Goal: Information Seeking & Learning: Check status

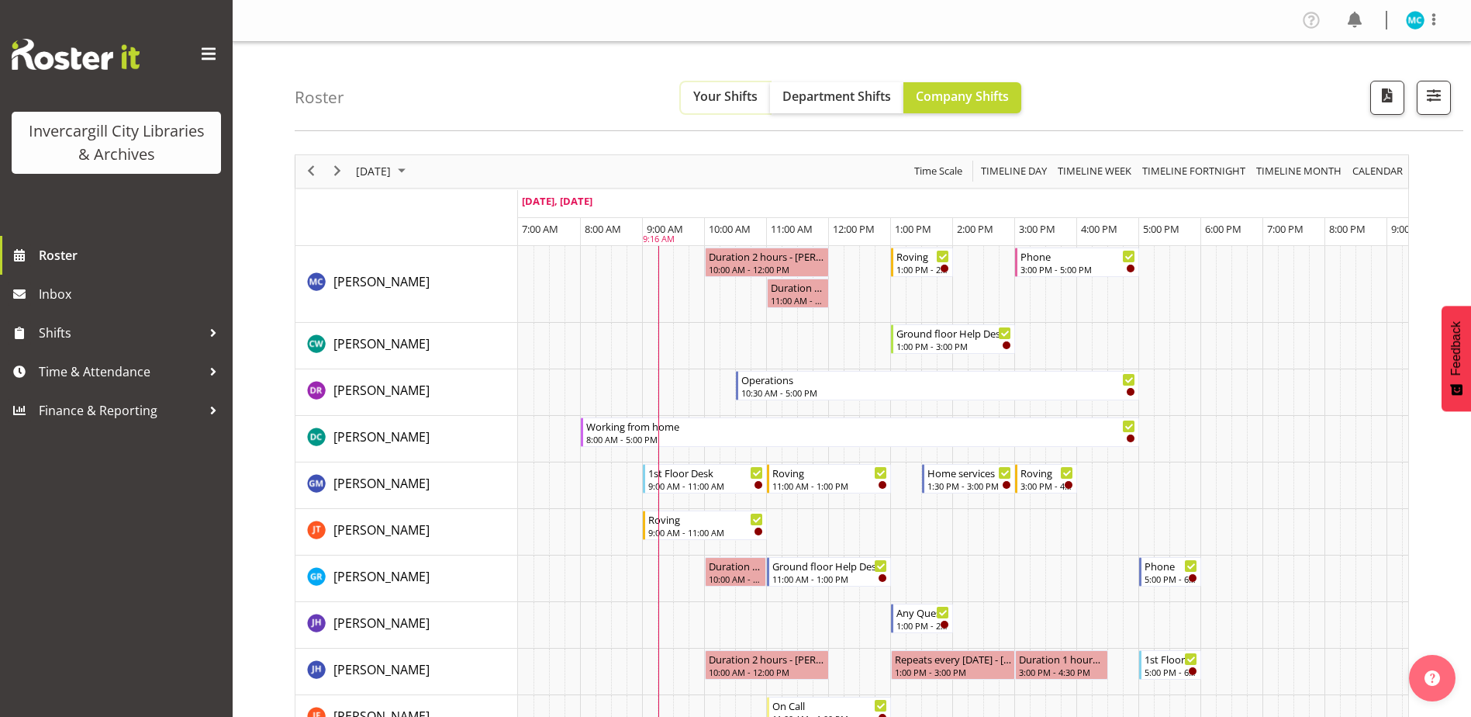
click at [742, 103] on span "Your Shifts" at bounding box center [725, 96] width 64 height 17
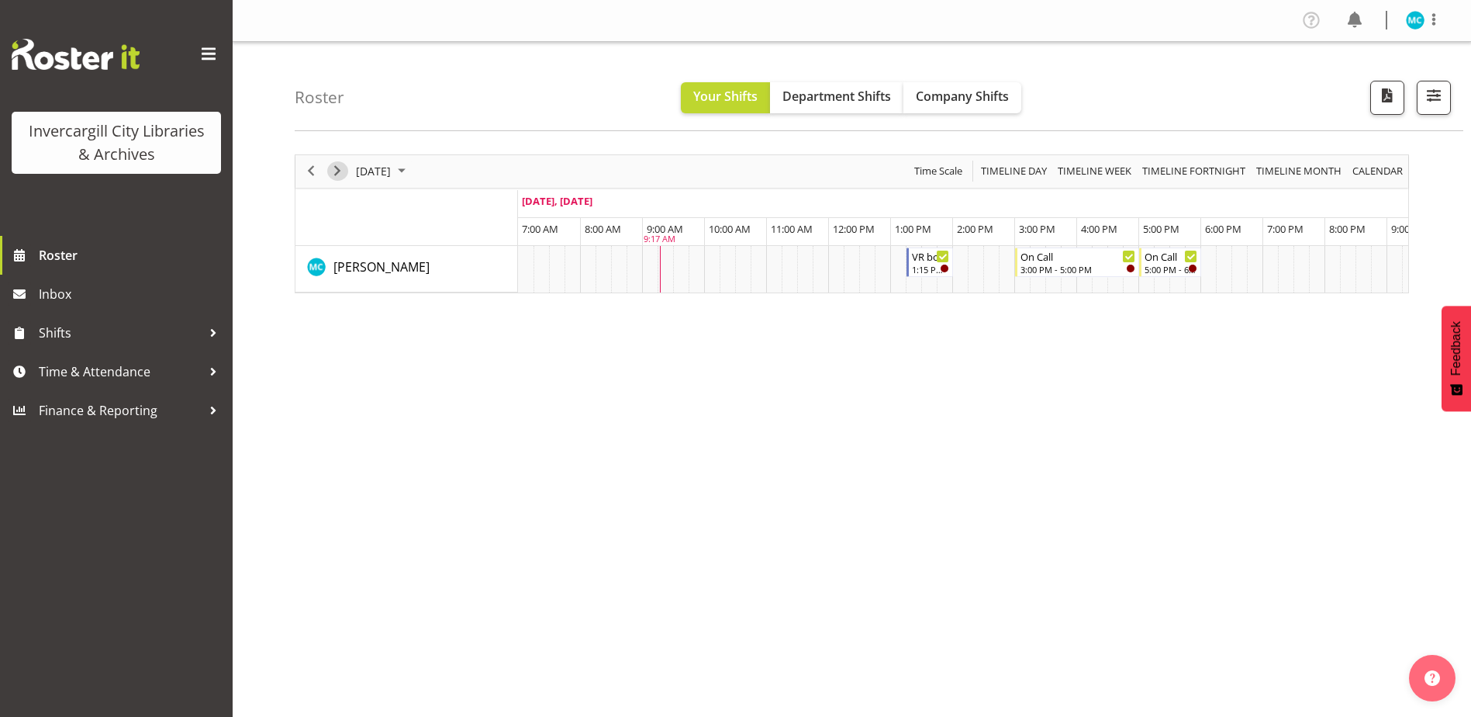
click at [333, 170] on span "Next" at bounding box center [337, 170] width 19 height 19
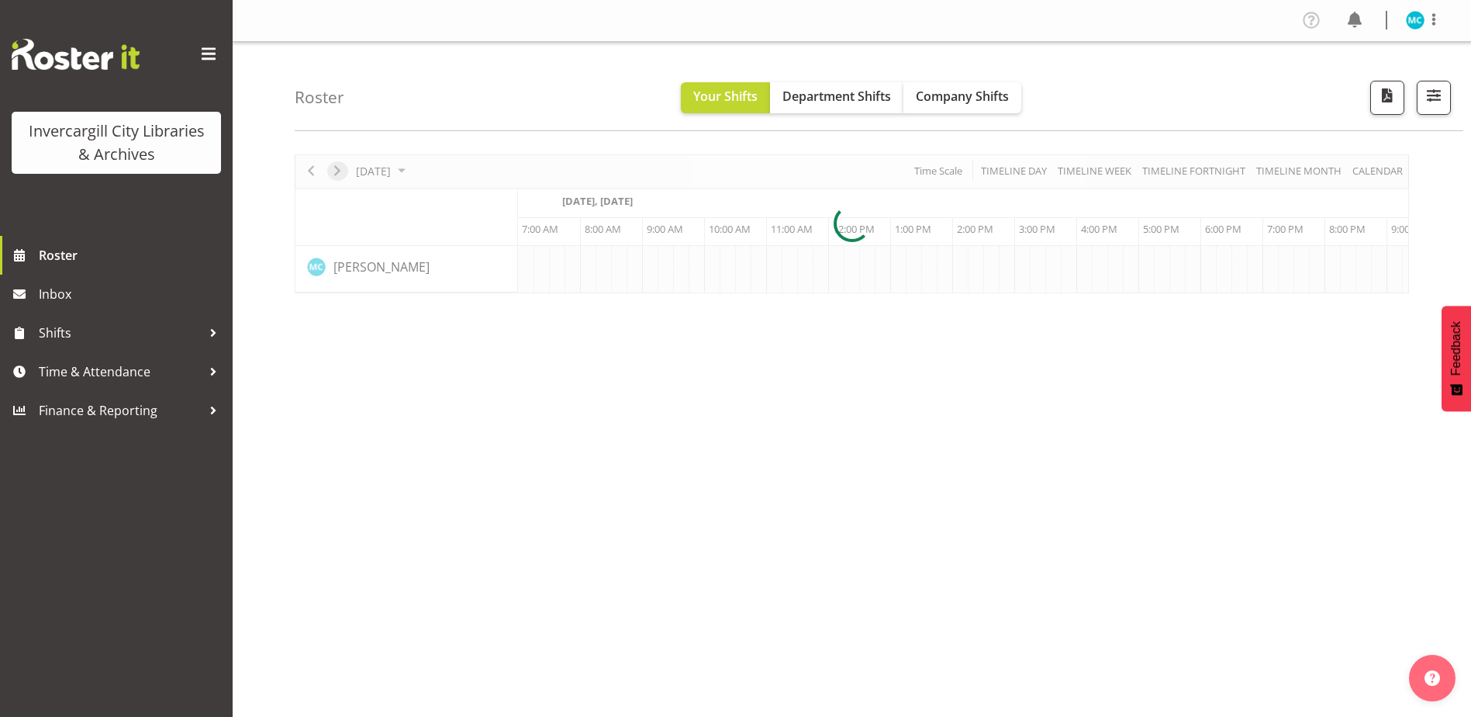
scroll to position [0, 40]
click at [333, 170] on div at bounding box center [852, 223] width 1114 height 139
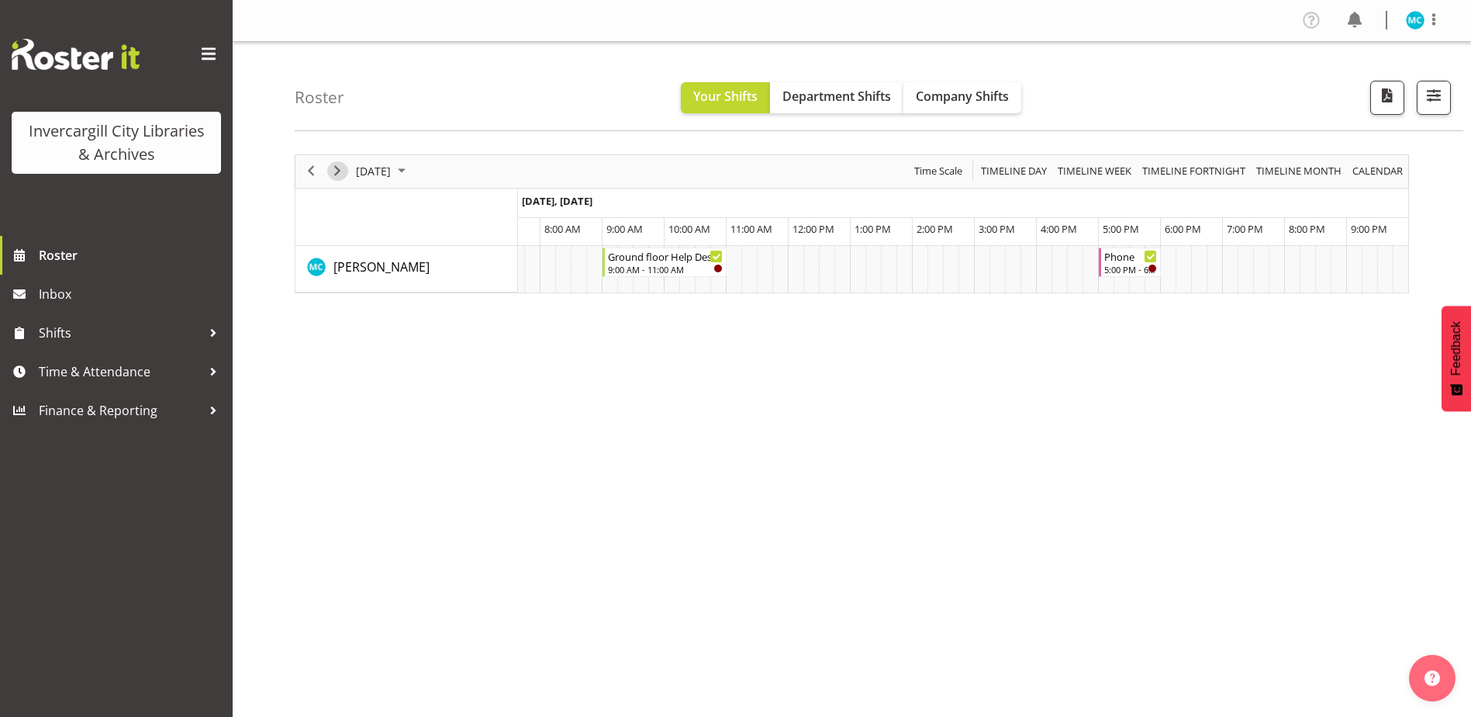
click at [334, 167] on span "Next" at bounding box center [337, 170] width 19 height 19
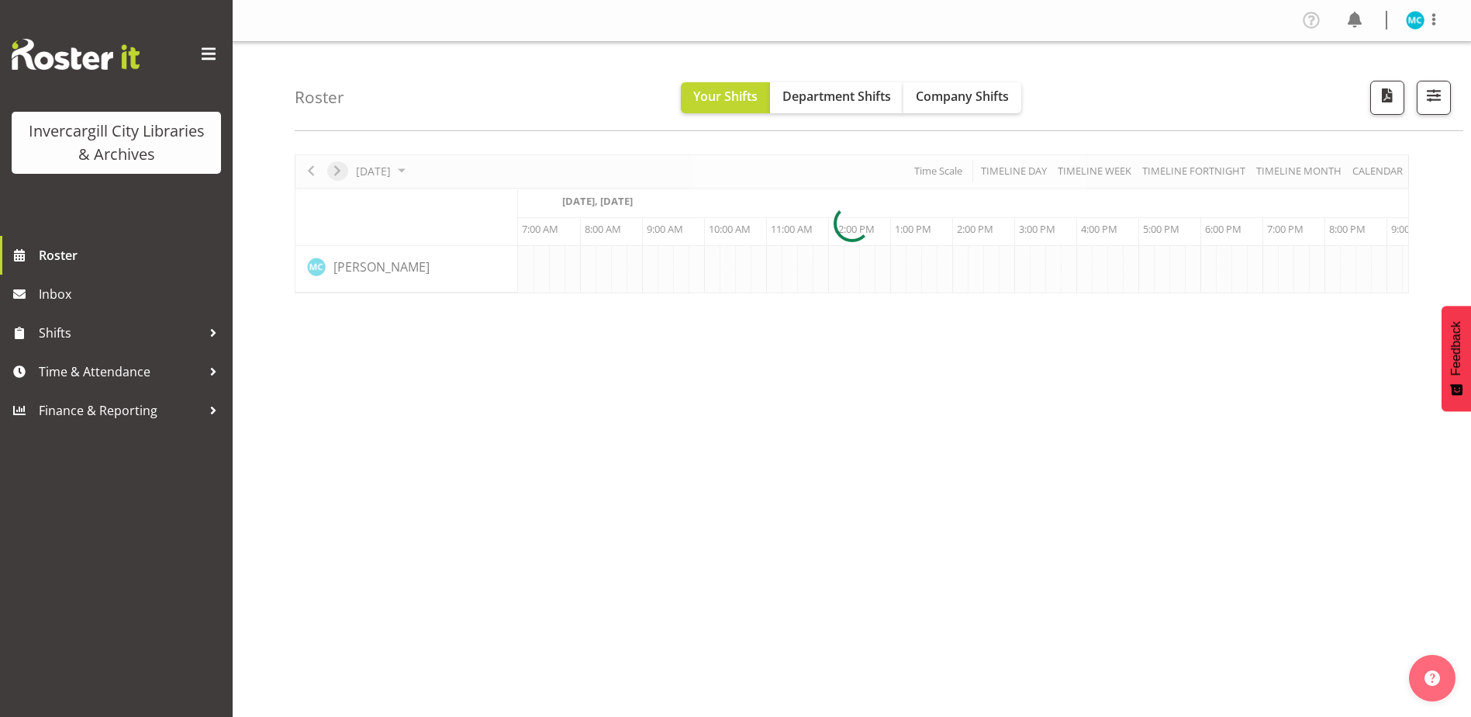
scroll to position [0, 40]
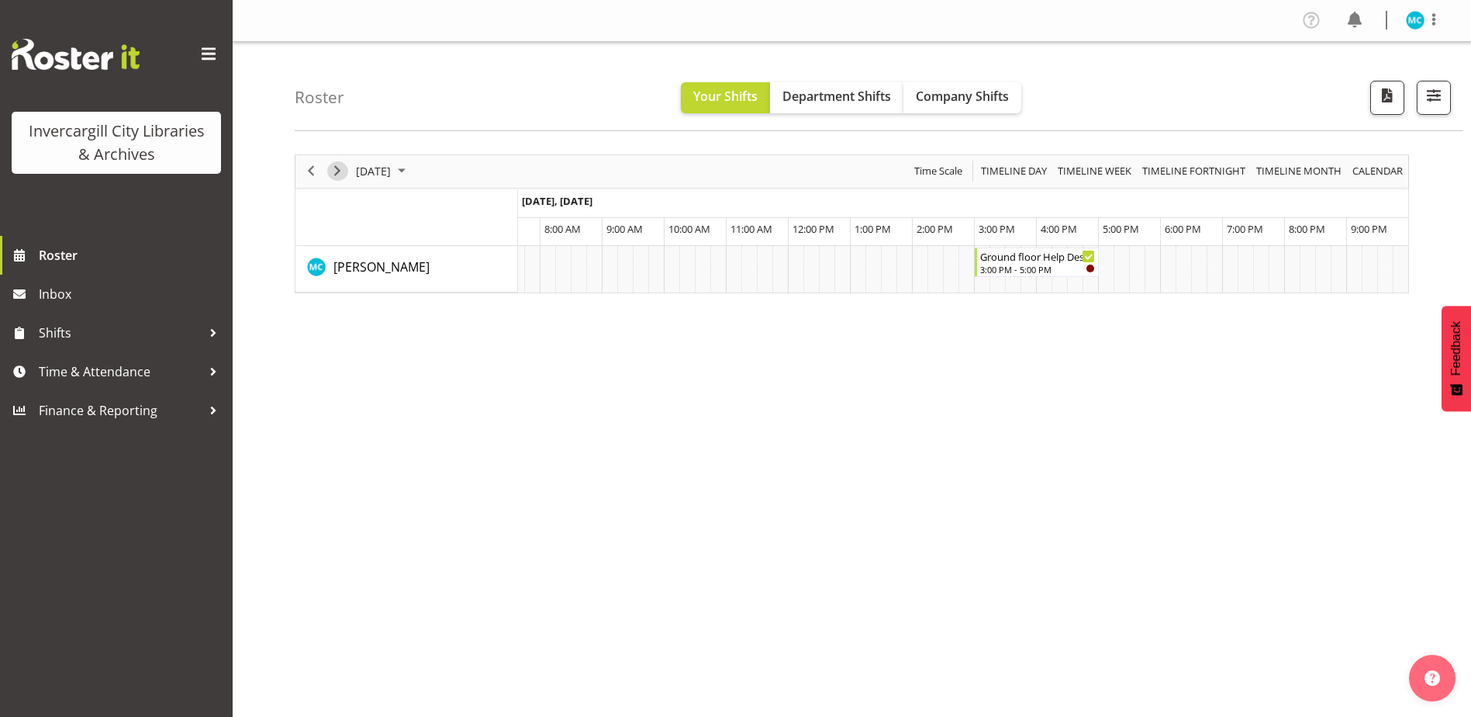
click at [338, 172] on span "Next" at bounding box center [337, 170] width 19 height 19
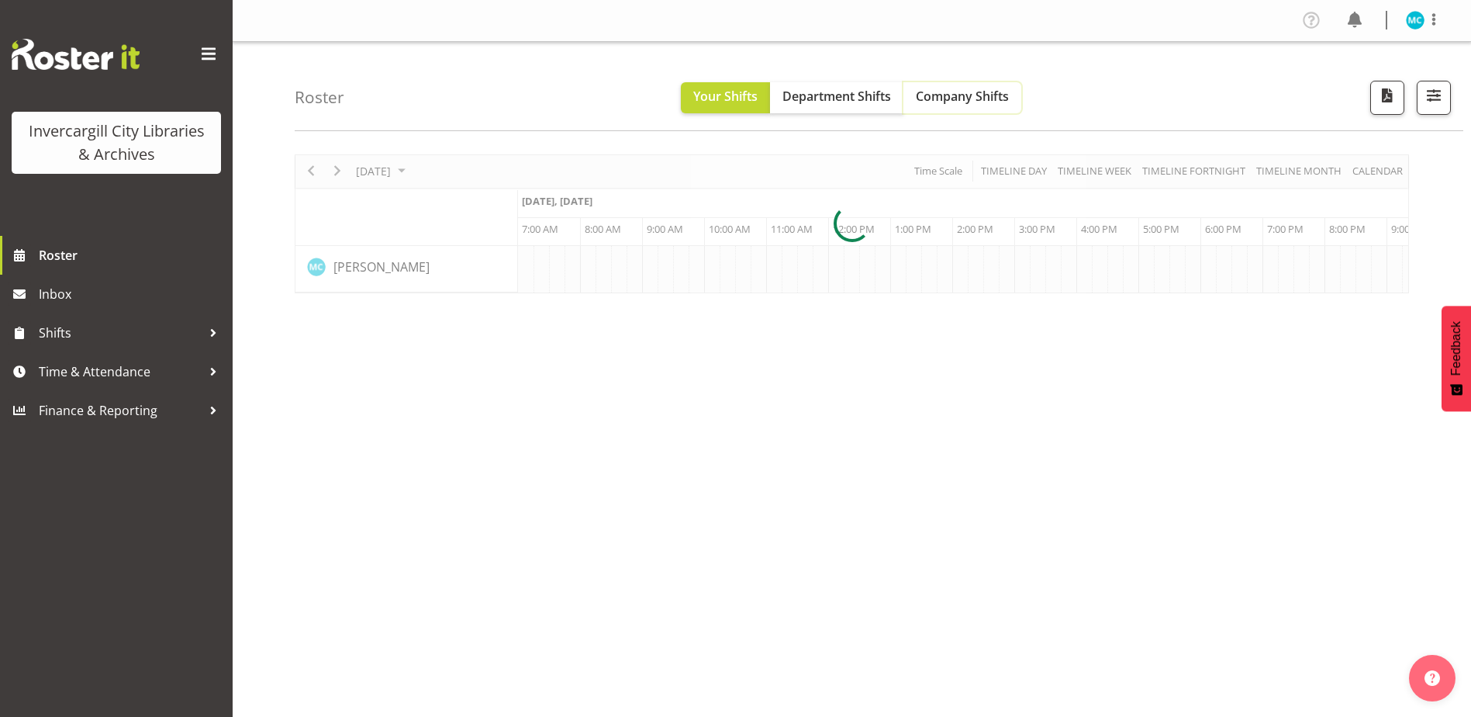
click at [943, 96] on span "Company Shifts" at bounding box center [962, 96] width 93 height 17
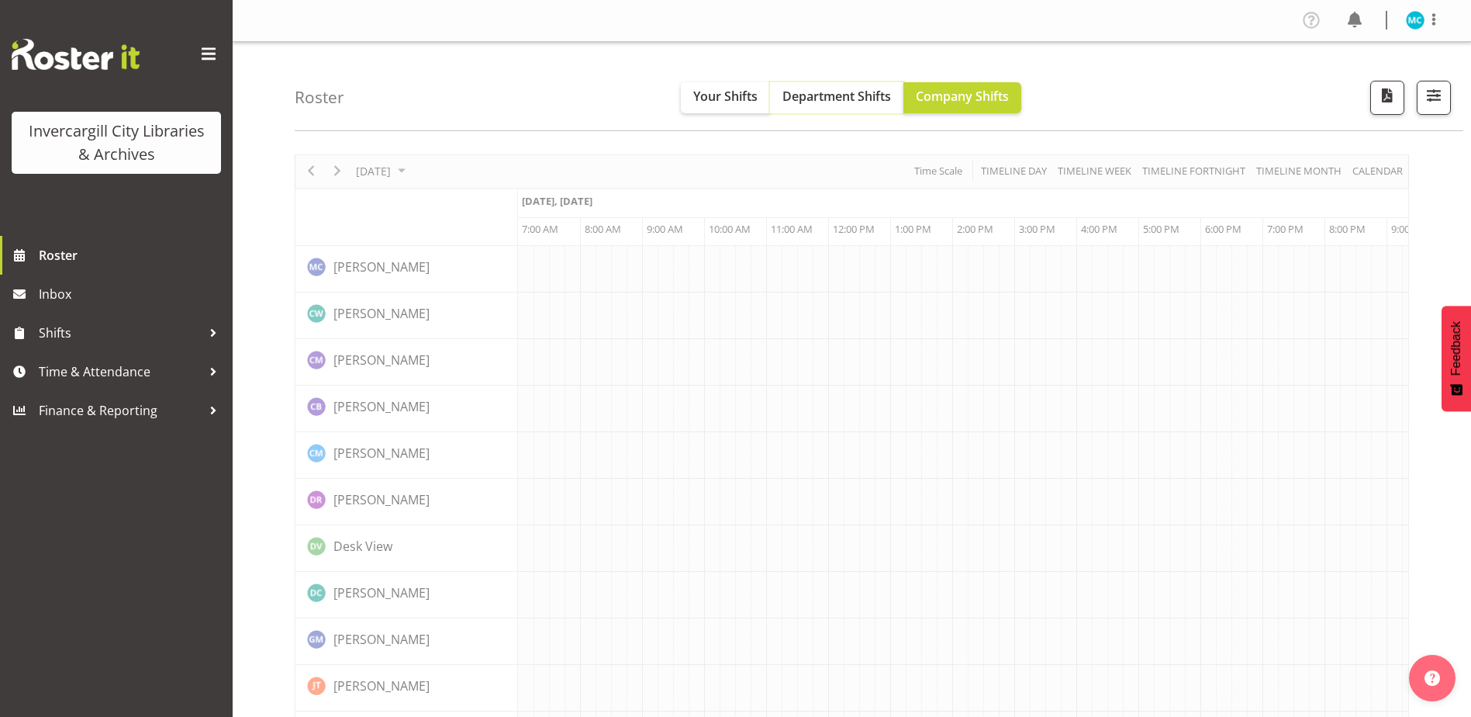
click at [852, 96] on span "Department Shifts" at bounding box center [836, 96] width 109 height 17
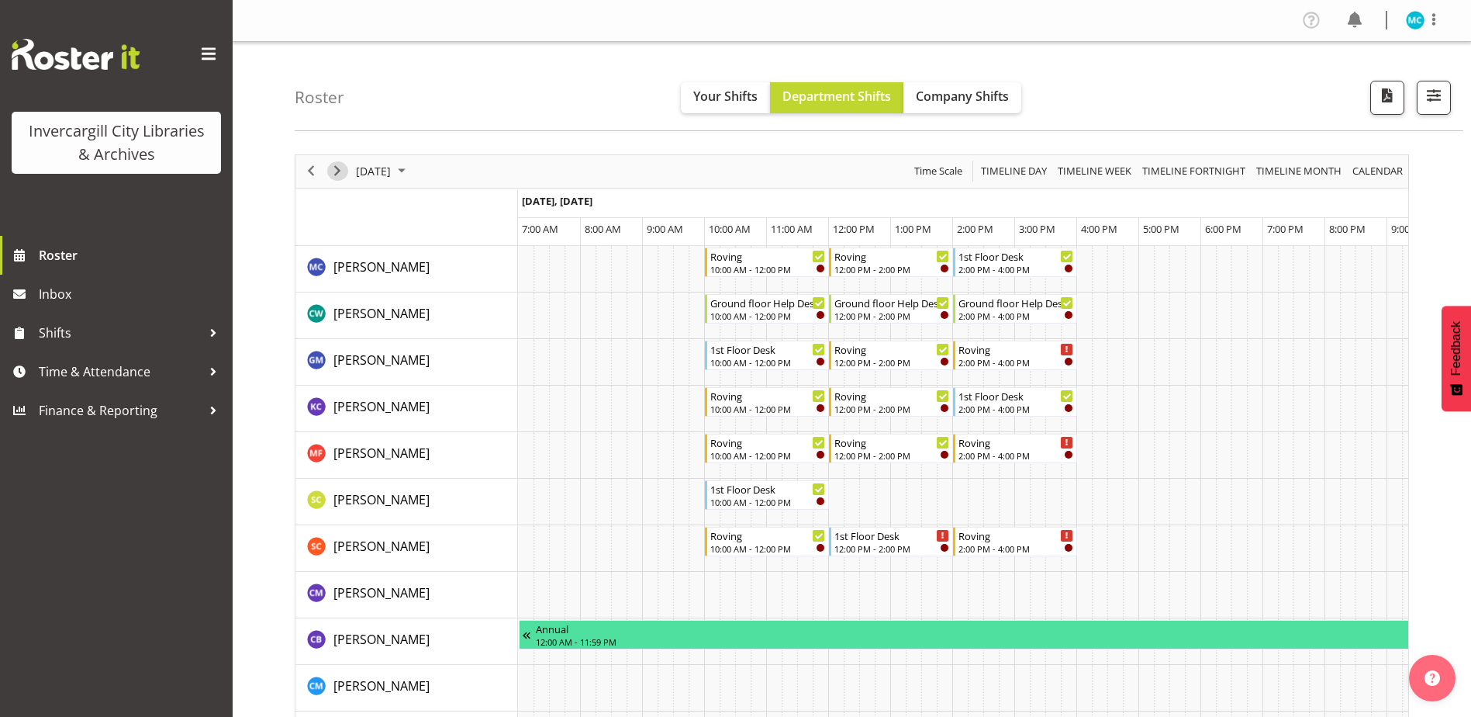
click at [337, 168] on span "Next" at bounding box center [337, 170] width 19 height 19
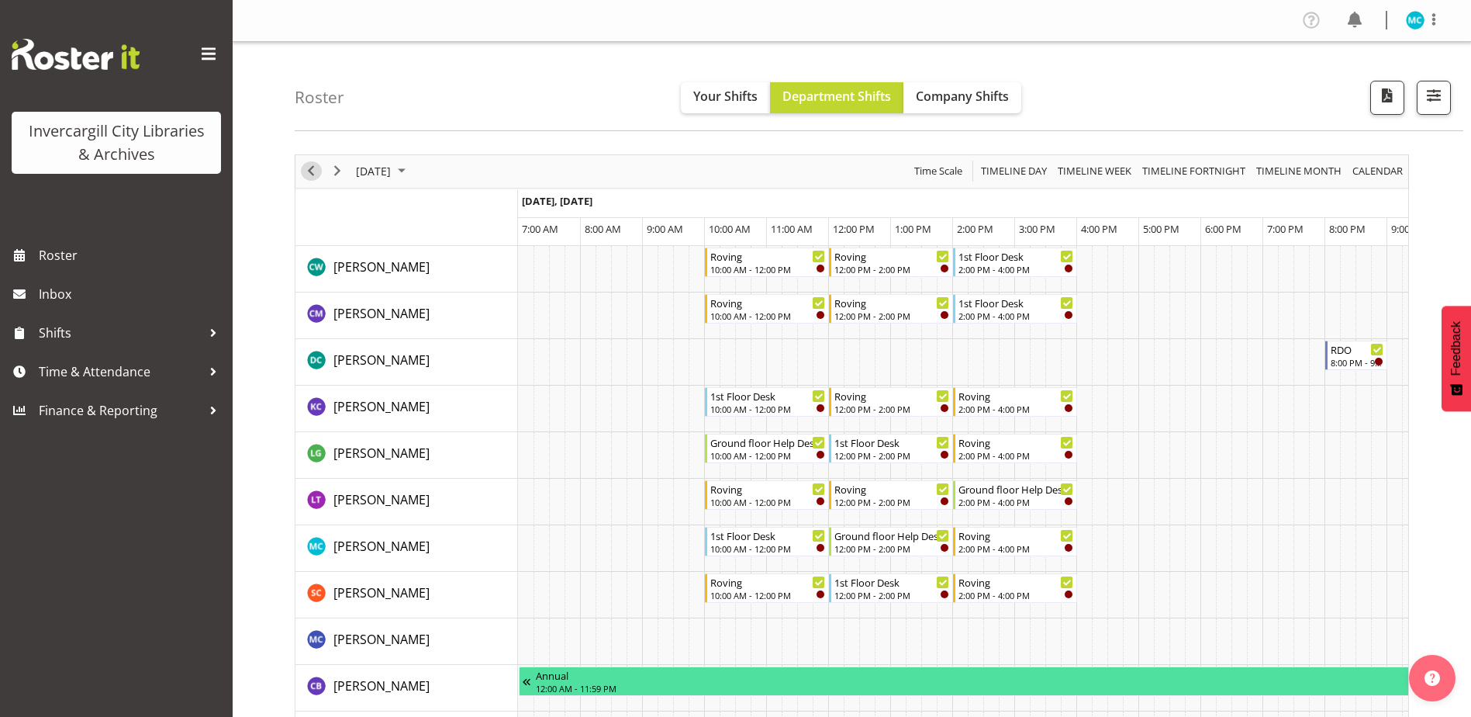
click at [314, 167] on span "Previous" at bounding box center [311, 170] width 19 height 19
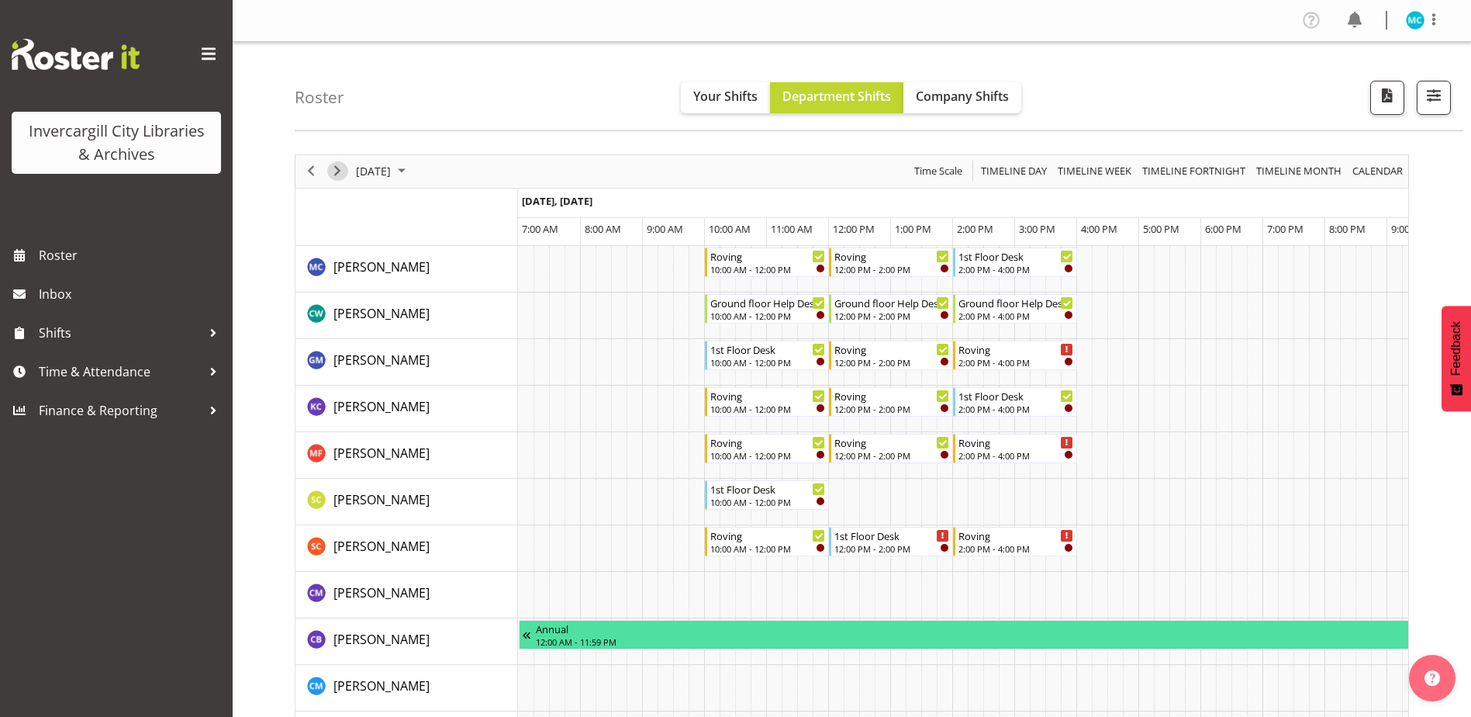
click at [343, 174] on span "Next" at bounding box center [337, 170] width 19 height 19
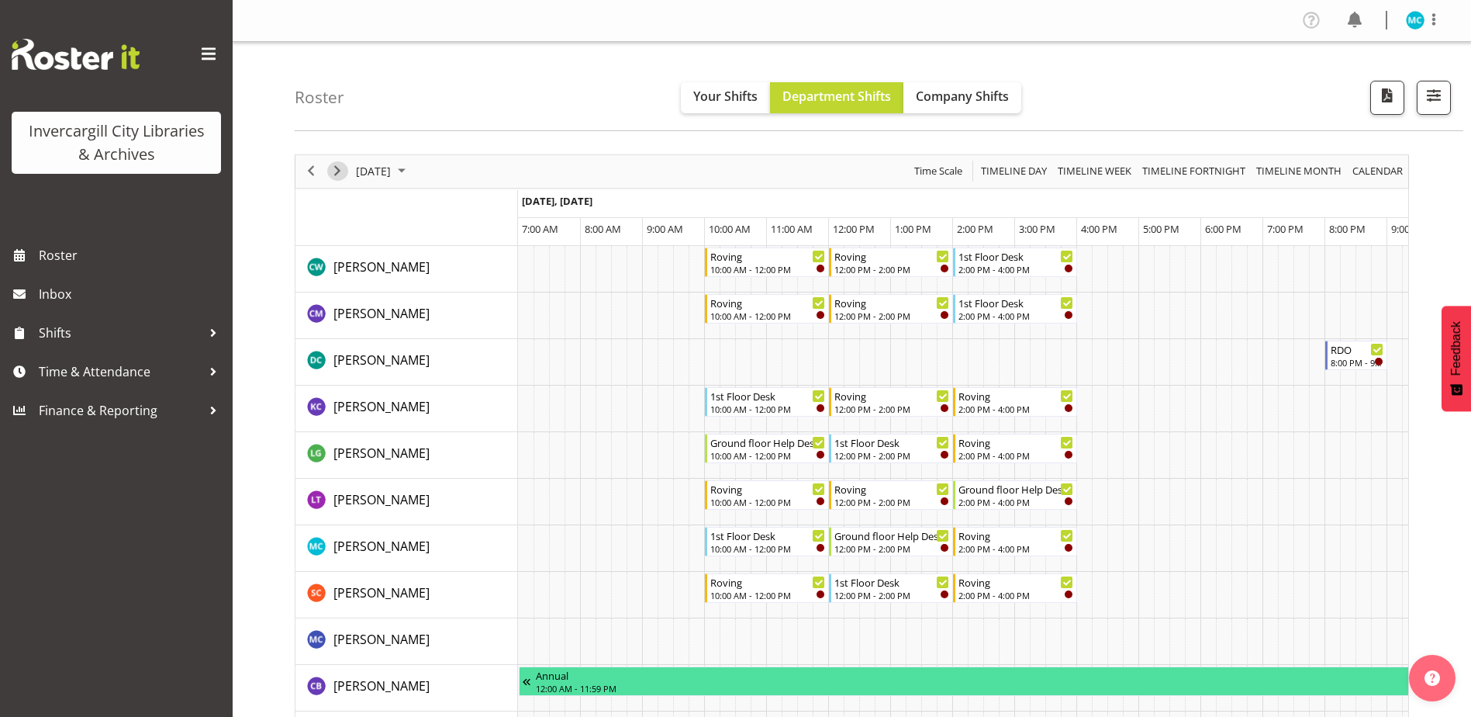
click at [335, 174] on span "Next" at bounding box center [337, 170] width 19 height 19
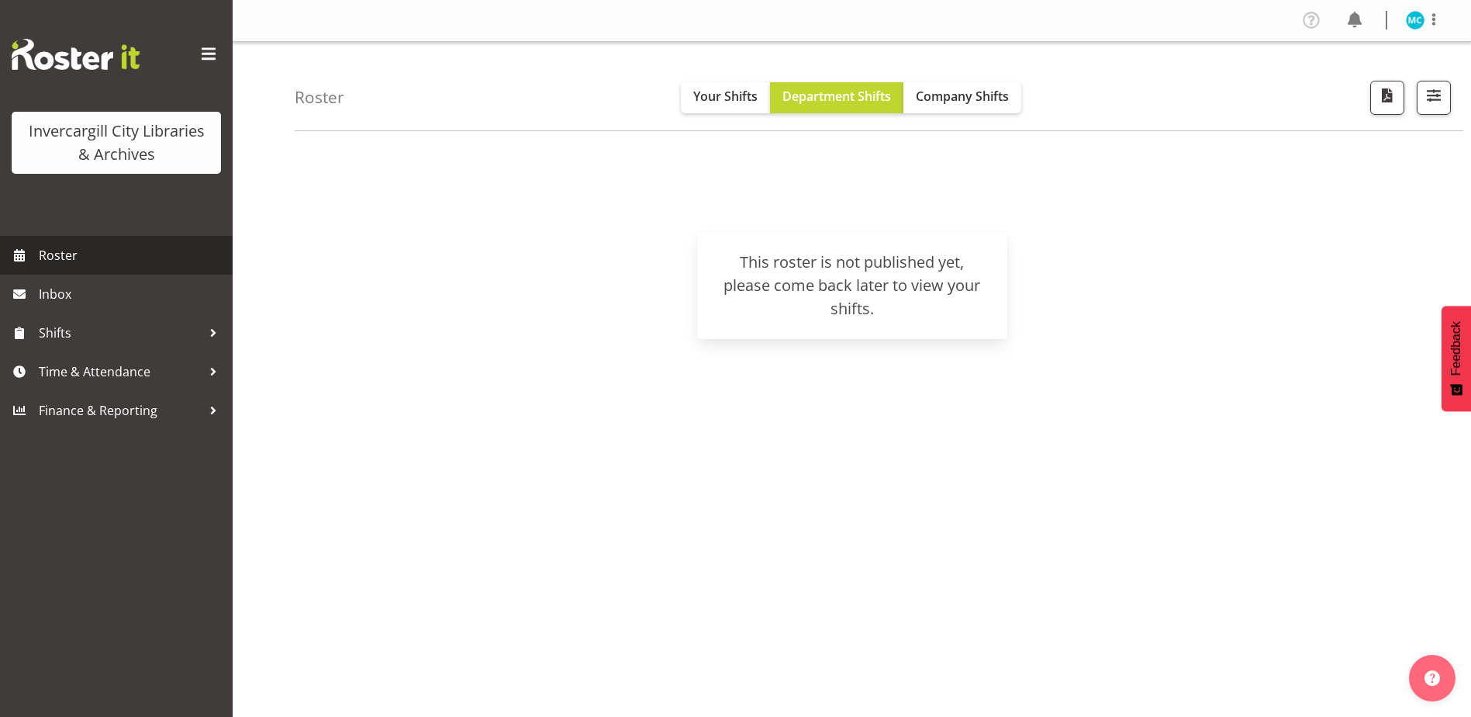
click at [54, 249] on span "Roster" at bounding box center [132, 254] width 186 height 23
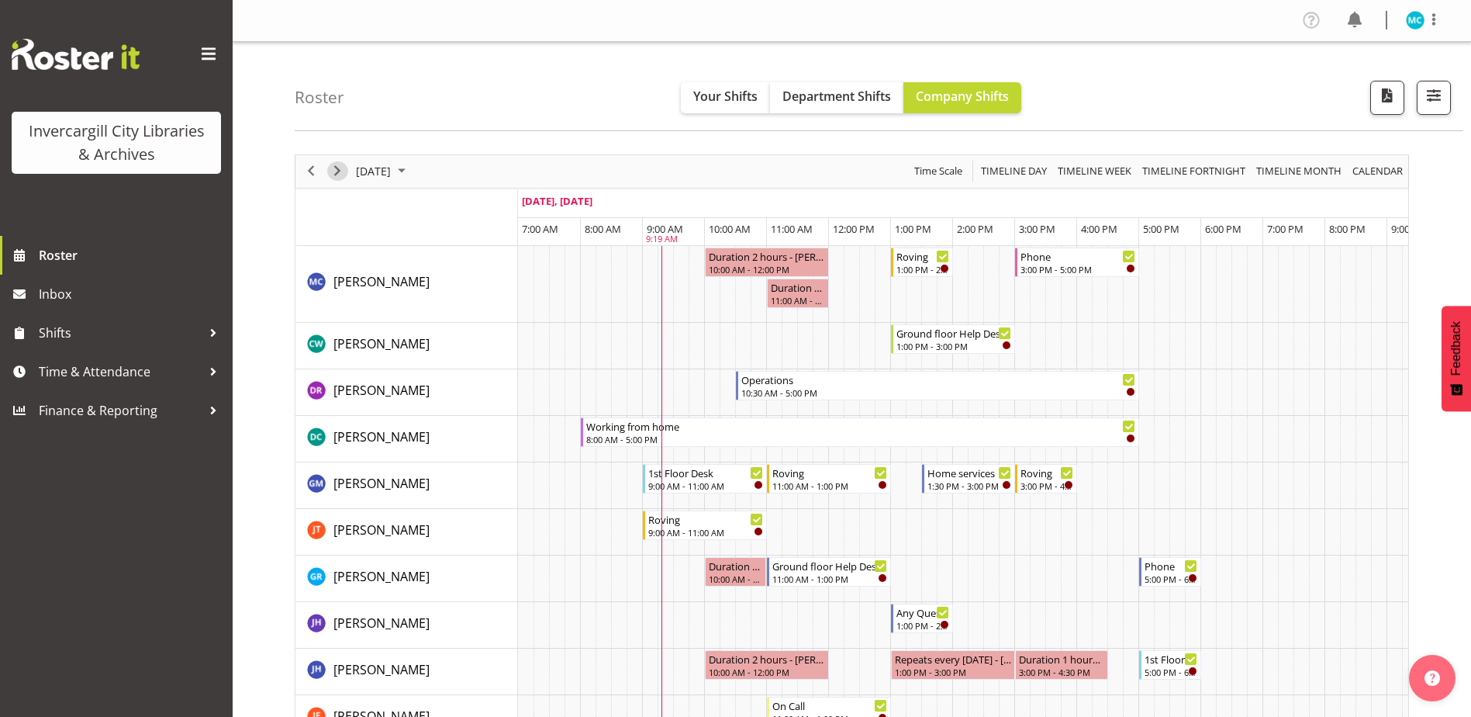
click at [337, 167] on span "Next" at bounding box center [337, 170] width 19 height 19
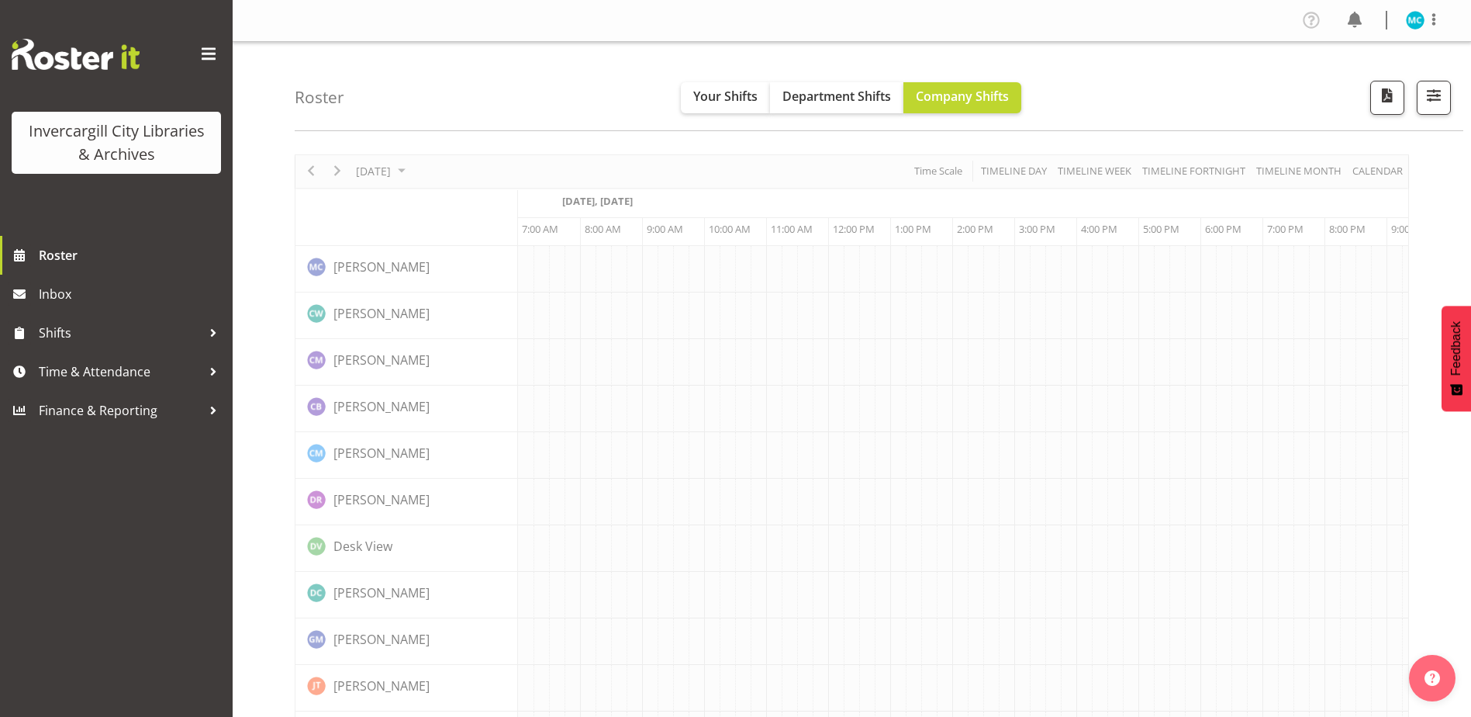
scroll to position [0, 40]
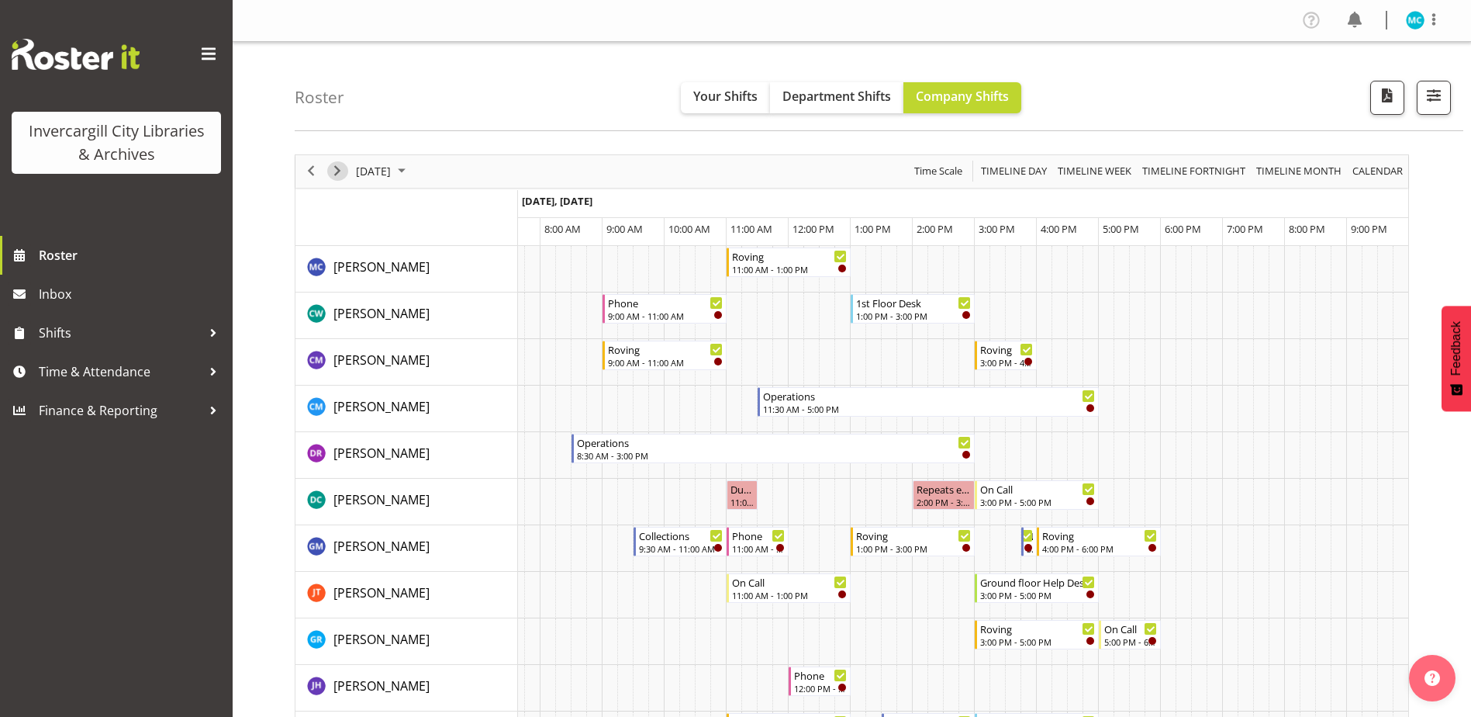
click at [334, 173] on span "Next" at bounding box center [337, 170] width 19 height 19
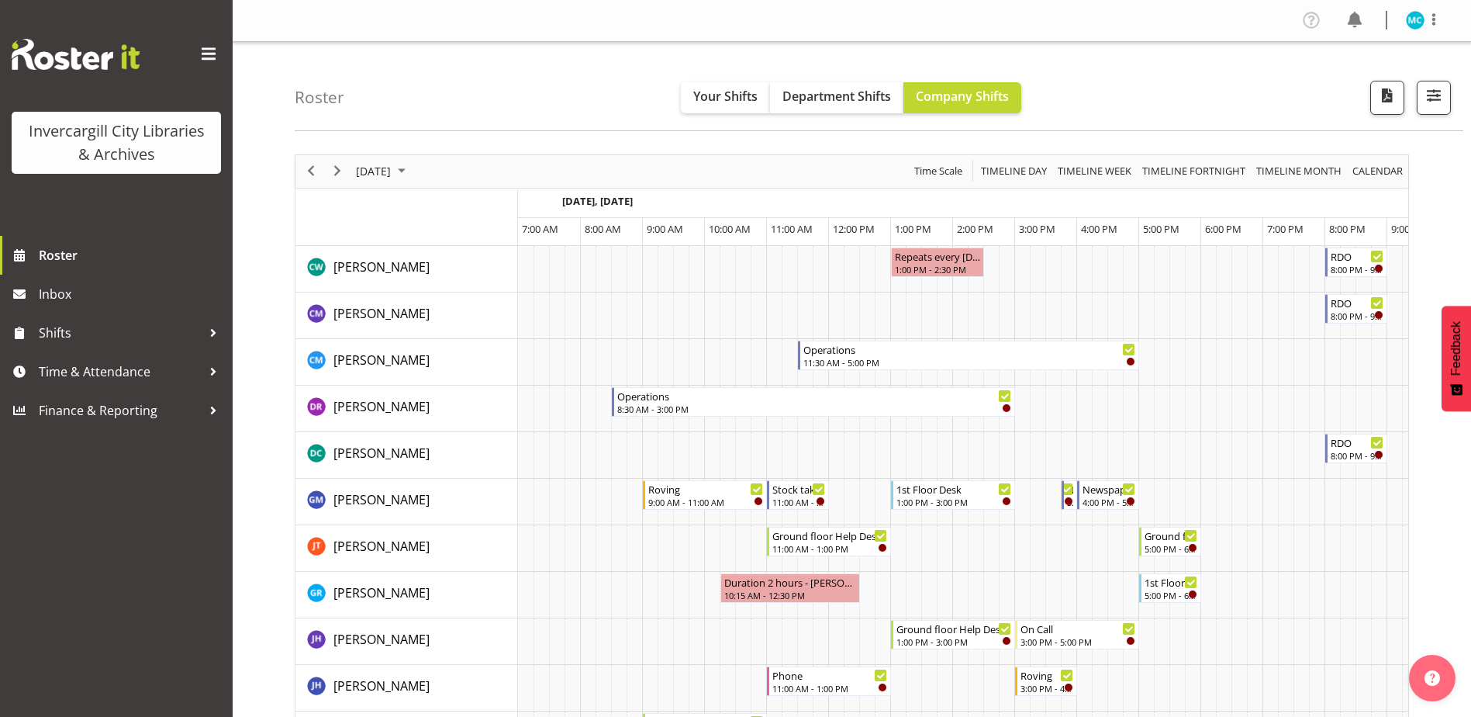
scroll to position [0, 40]
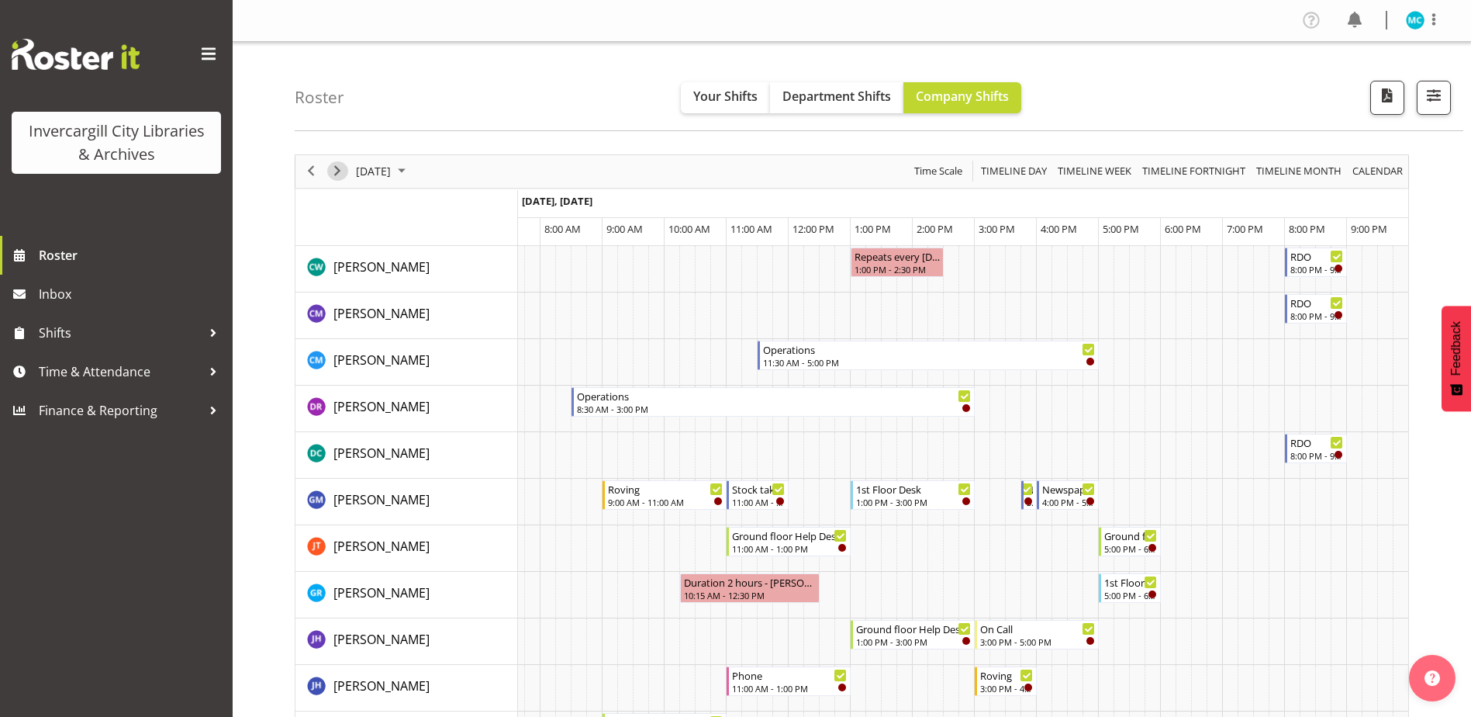
click at [334, 175] on span "Next" at bounding box center [337, 170] width 19 height 19
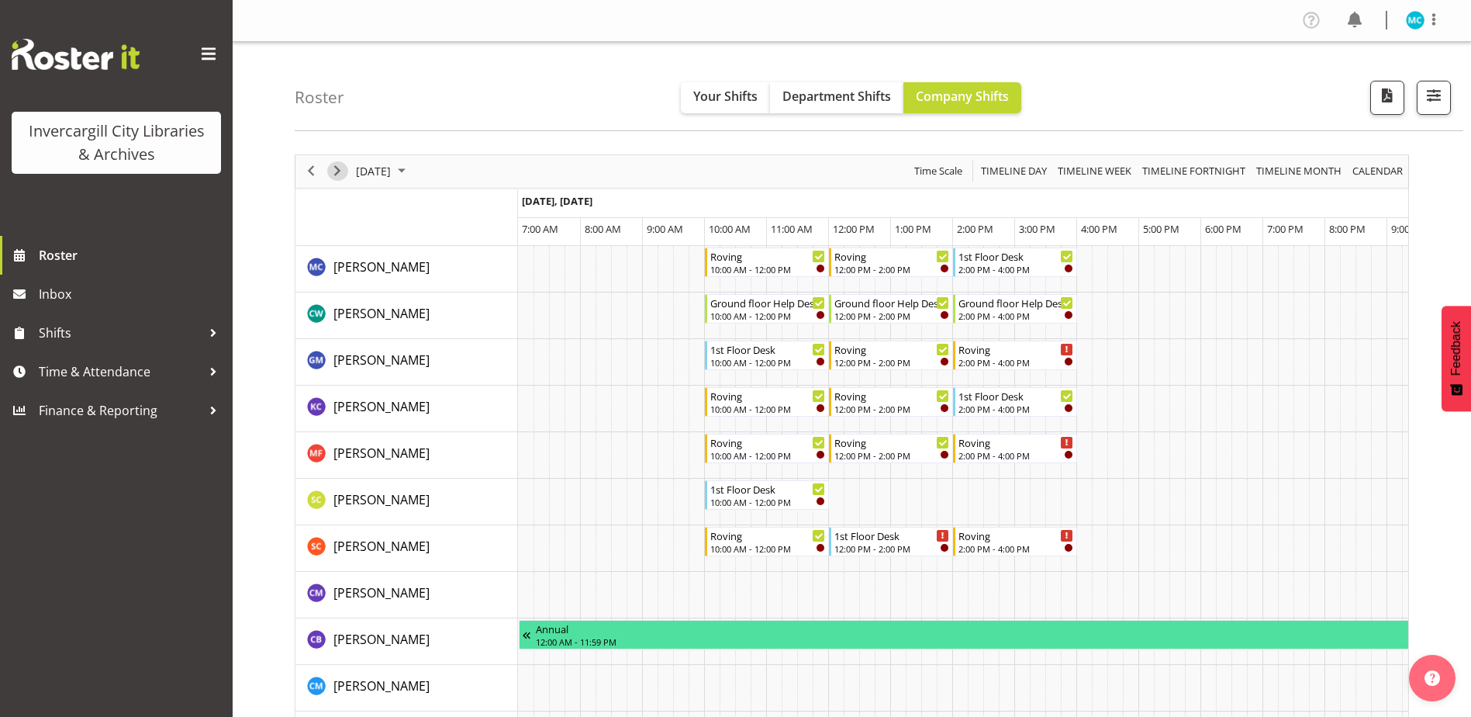
drag, startPoint x: 340, startPoint y: 176, endPoint x: 1165, endPoint y: 523, distance: 895.2
click at [340, 176] on span "Next" at bounding box center [337, 170] width 19 height 19
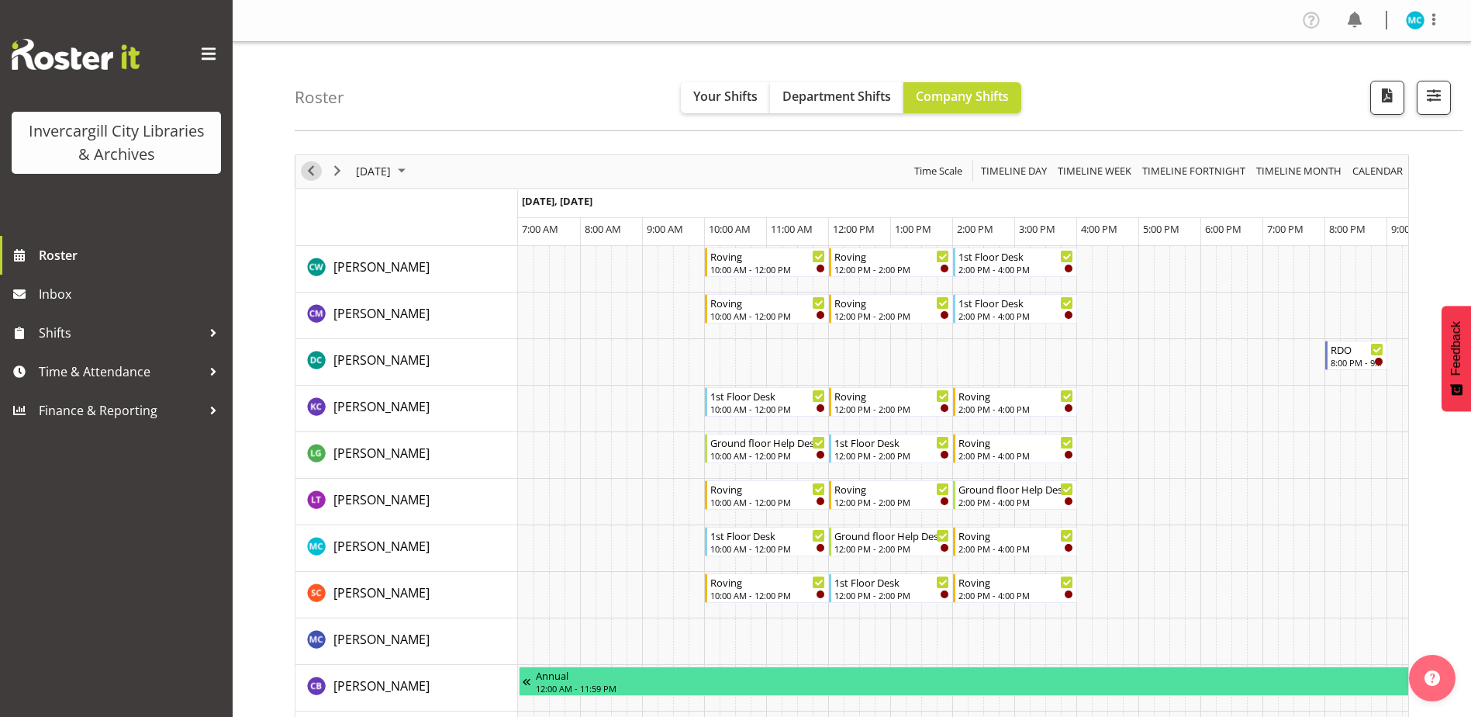
drag, startPoint x: 311, startPoint y: 178, endPoint x: 723, endPoint y: 438, distance: 487.9
click at [311, 178] on span "Previous" at bounding box center [311, 170] width 19 height 19
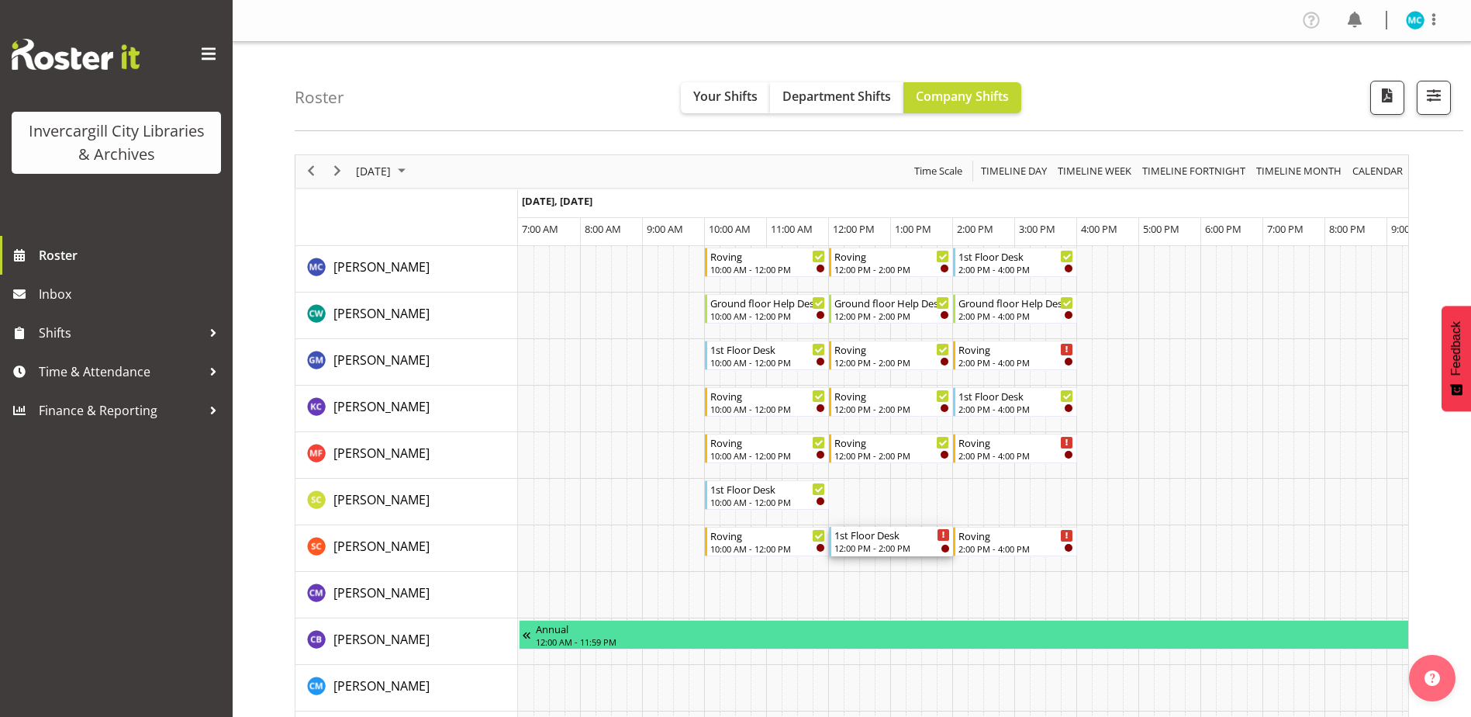
click at [942, 534] on icon "Timeline Day of September 20, 2025" at bounding box center [943, 535] width 3 height 8
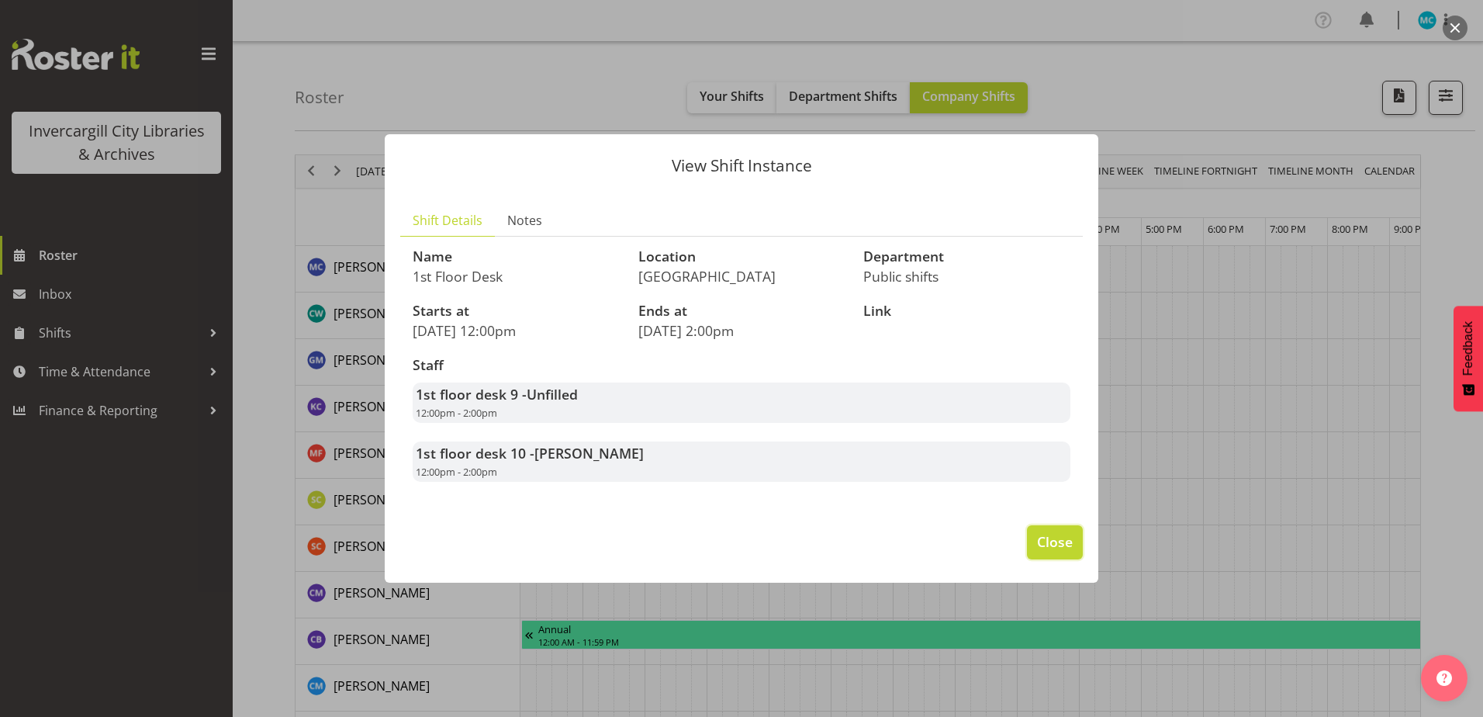
click at [1069, 534] on span "Close" at bounding box center [1055, 541] width 36 height 20
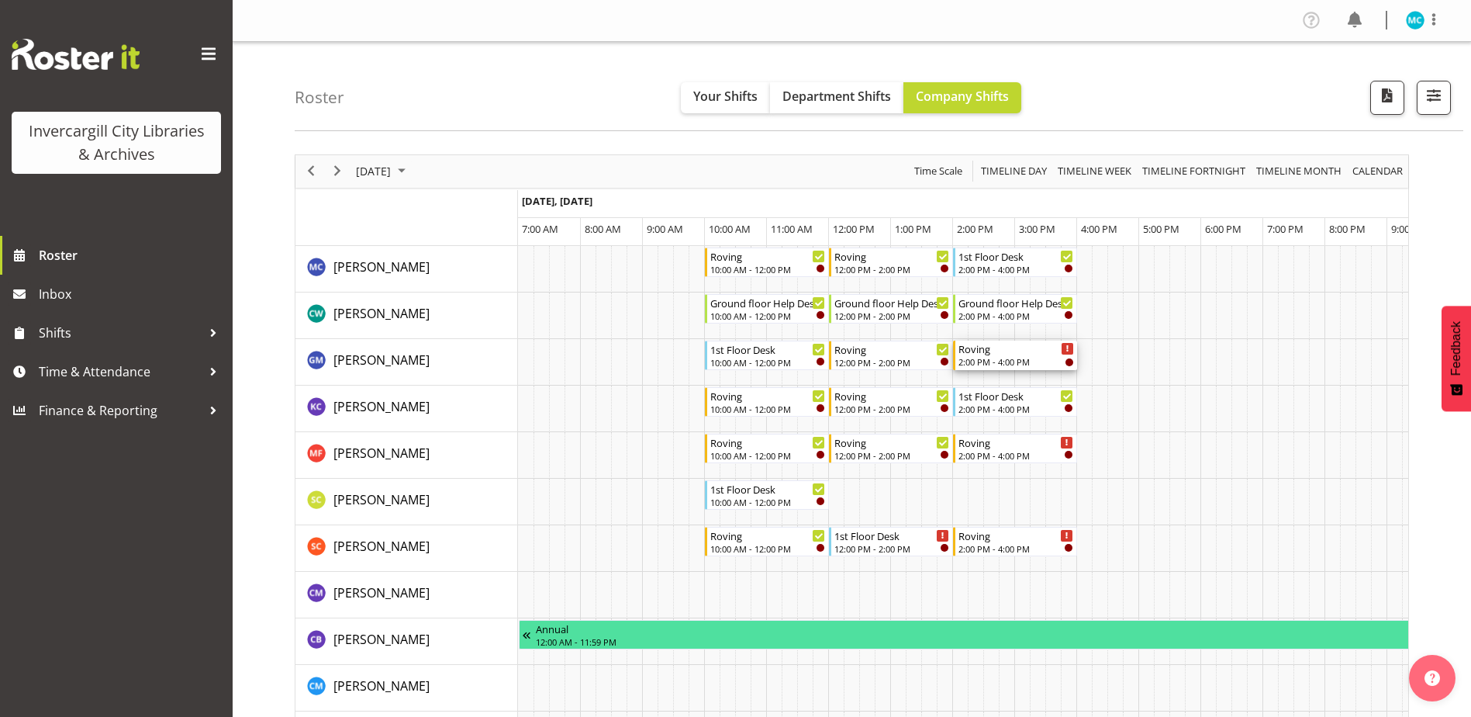
click at [1067, 352] on icon "Timeline Day of September 20, 2025" at bounding box center [1067, 349] width 2 height 8
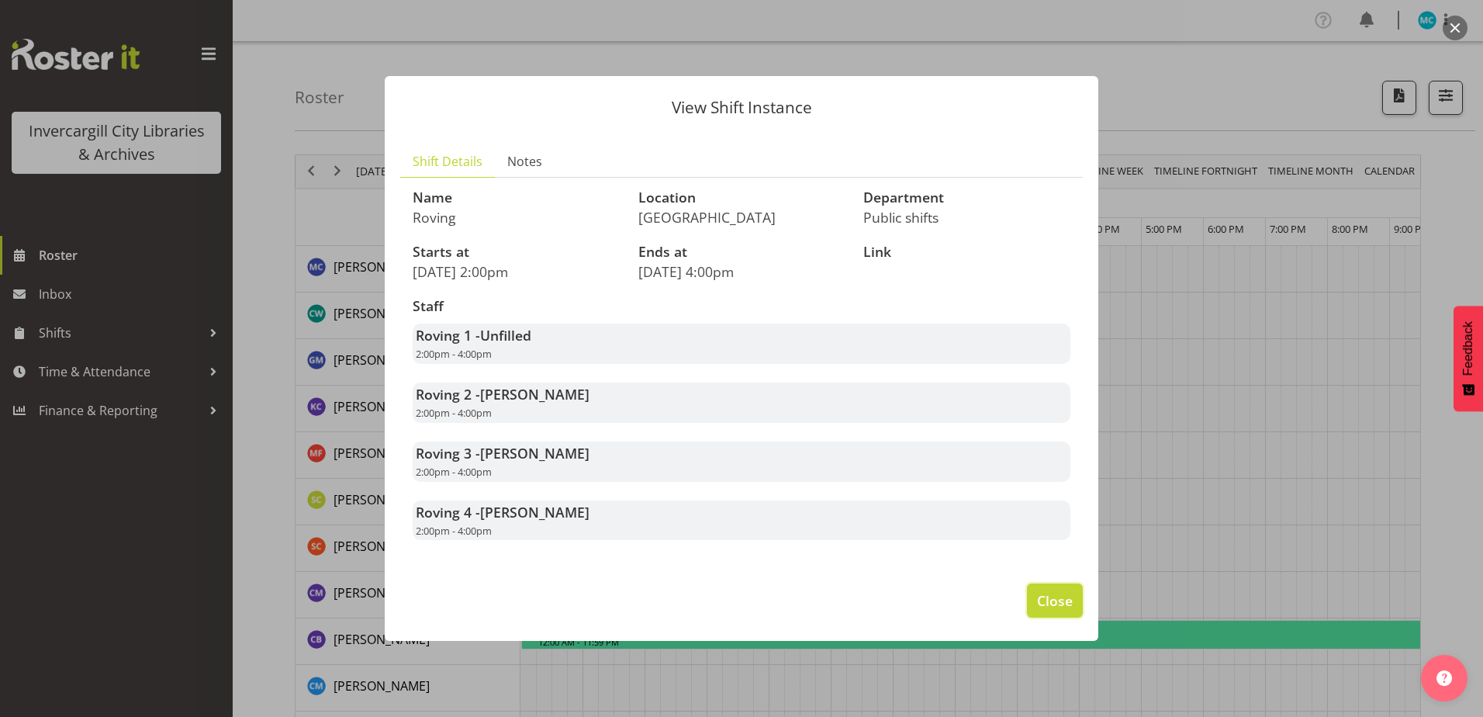
click at [1058, 596] on span "Close" at bounding box center [1055, 600] width 36 height 20
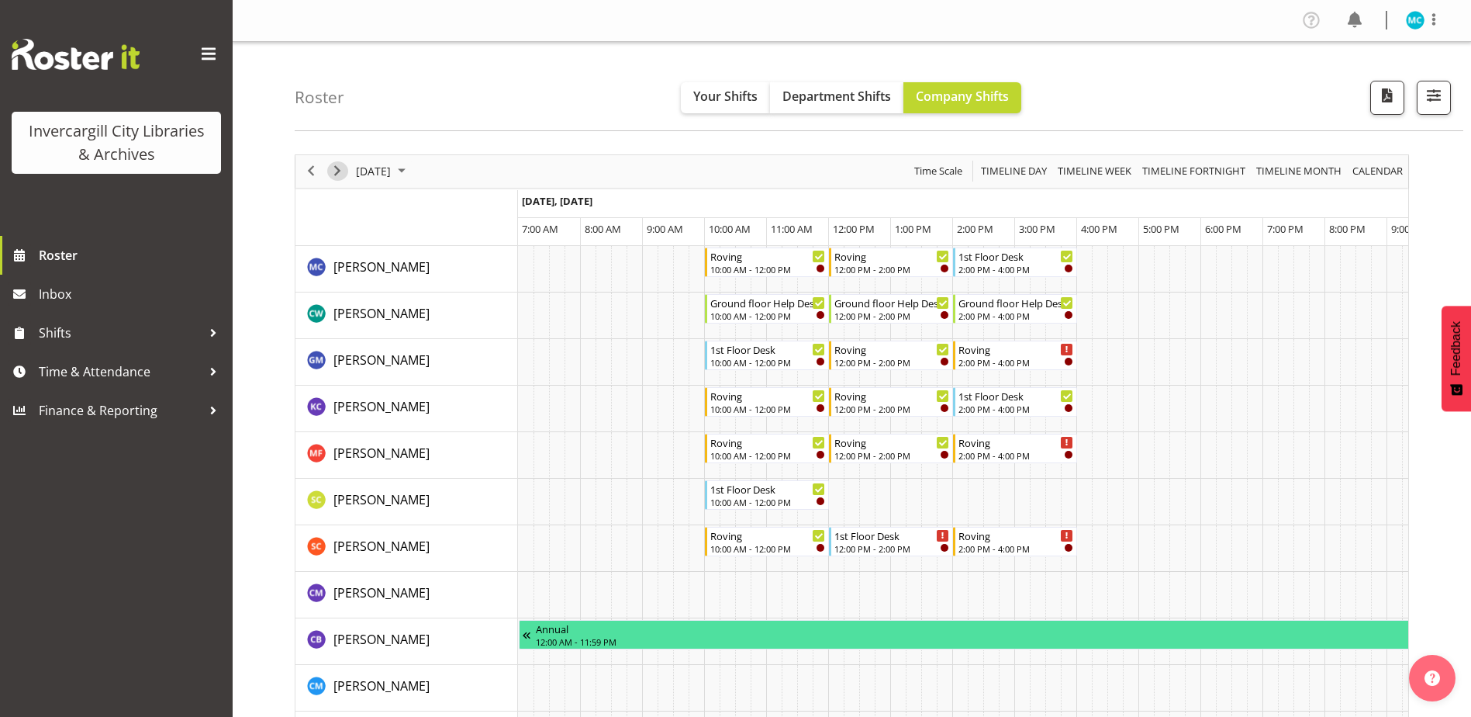
click at [339, 177] on span "Next" at bounding box center [337, 170] width 19 height 19
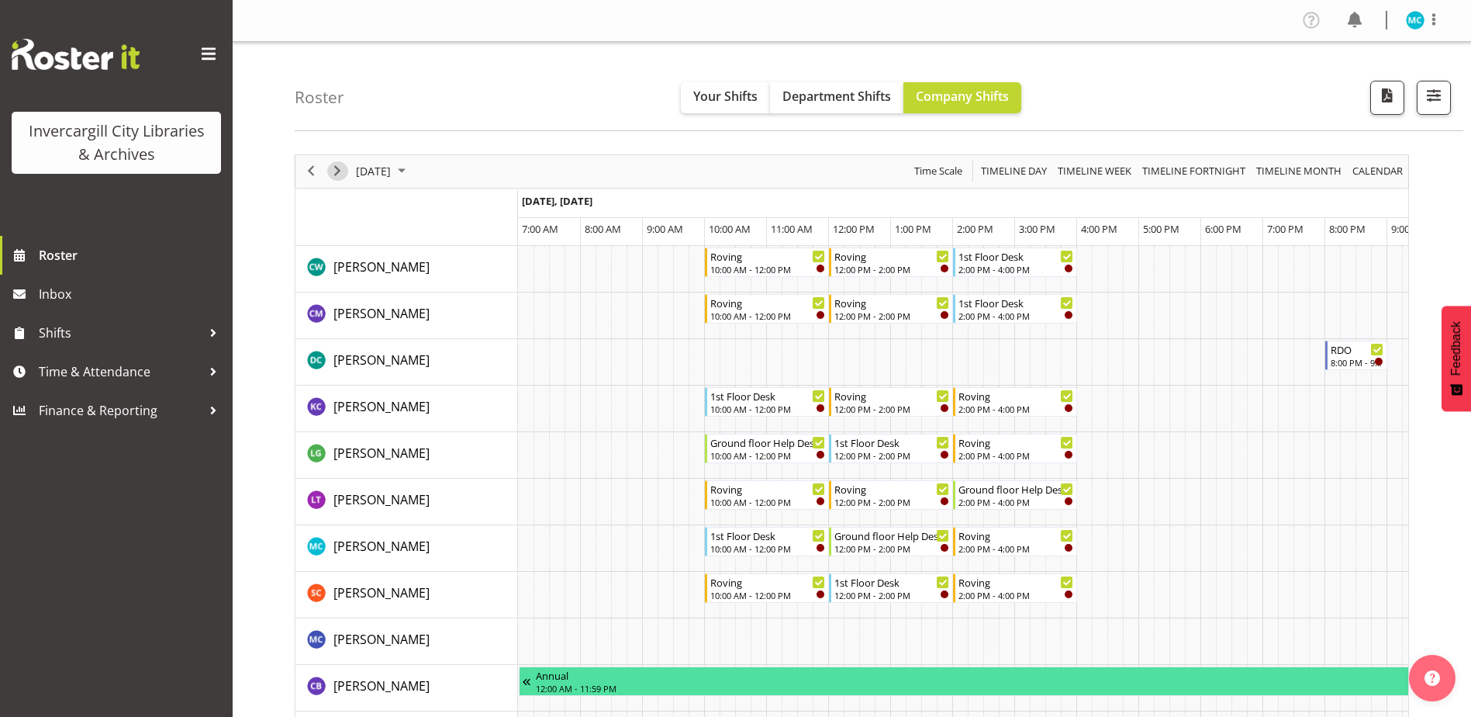
click at [336, 170] on span "Next" at bounding box center [337, 170] width 19 height 19
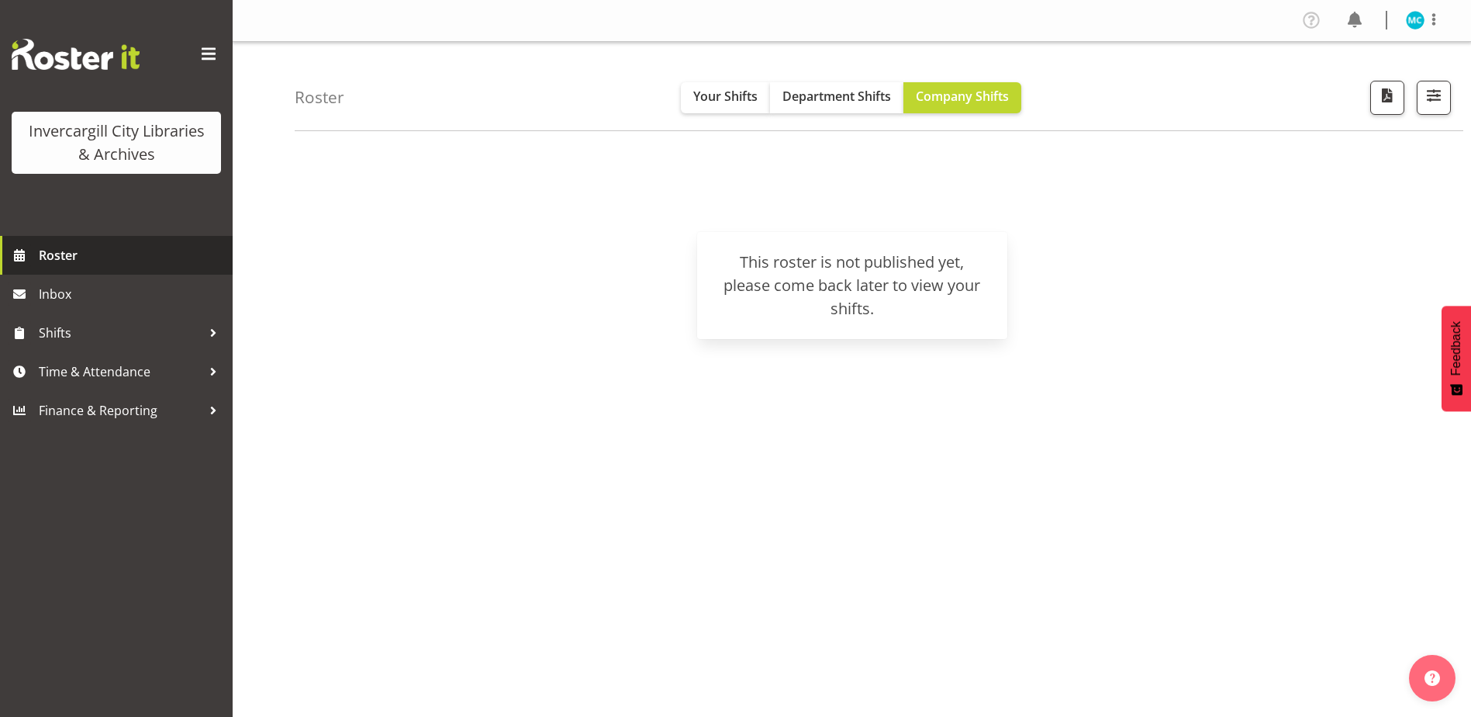
click at [66, 263] on span "Roster" at bounding box center [132, 254] width 186 height 23
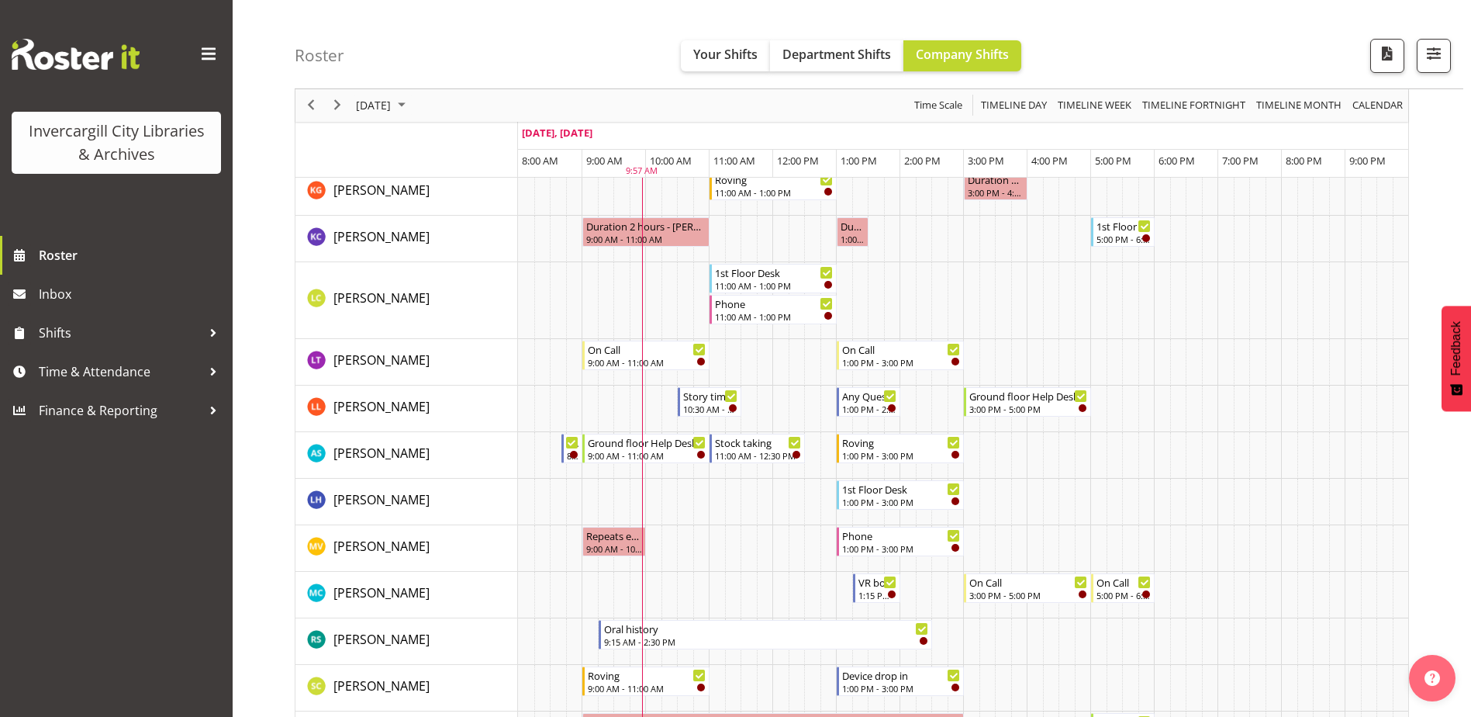
scroll to position [620, 0]
